Goal: Information Seeking & Learning: Learn about a topic

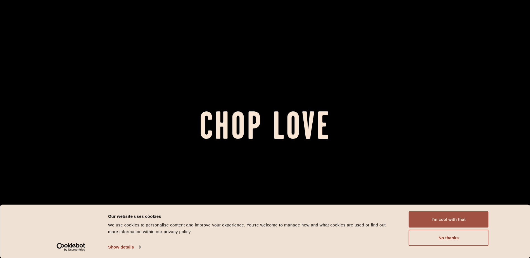
click at [442, 222] on button "I'm cool with that" at bounding box center [449, 220] width 80 height 16
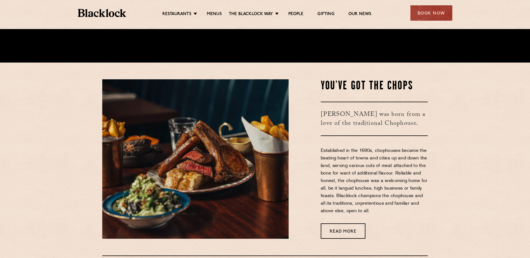
scroll to position [280, 0]
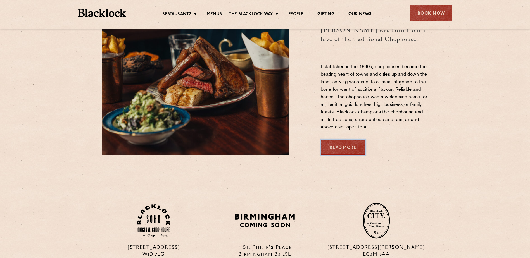
click at [356, 149] on link "Read More" at bounding box center [343, 147] width 45 height 15
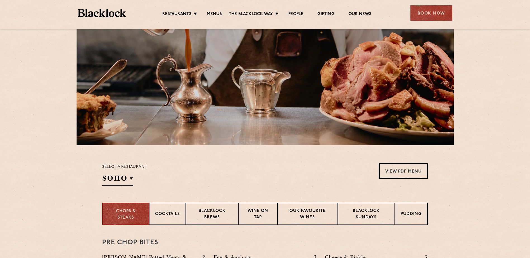
scroll to position [140, 0]
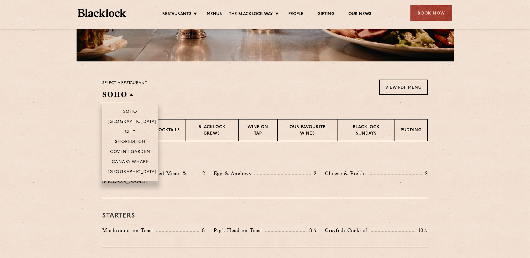
click at [129, 99] on h2 "SOHO" at bounding box center [117, 96] width 31 height 13
click at [131, 160] on p "Canary Wharf" at bounding box center [130, 163] width 37 height 6
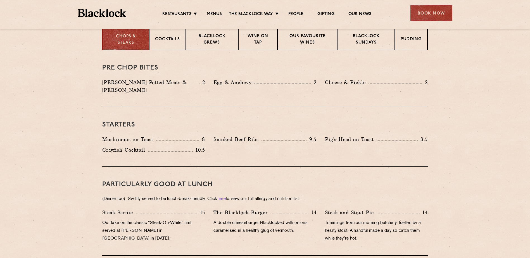
scroll to position [63, 0]
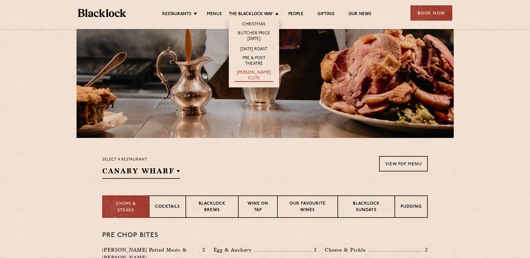
click at [255, 75] on link "[PERSON_NAME] Cuts" at bounding box center [254, 76] width 39 height 12
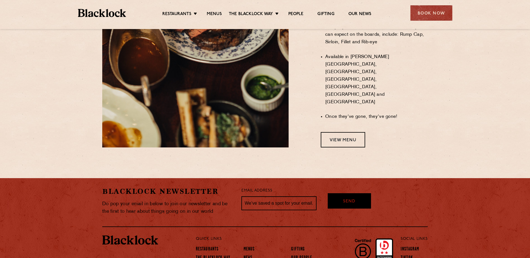
scroll to position [476, 0]
